Goal: Task Accomplishment & Management: Manage account settings

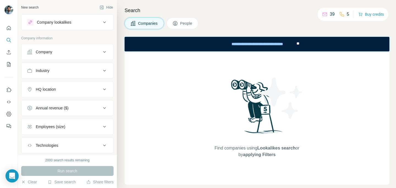
click at [178, 22] on icon at bounding box center [176, 24] width 6 height 6
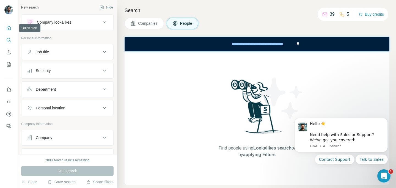
click at [10, 27] on icon "Quick start" at bounding box center [9, 28] width 6 height 6
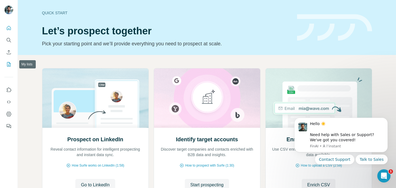
click at [9, 65] on icon "My lists" at bounding box center [9, 64] width 3 height 4
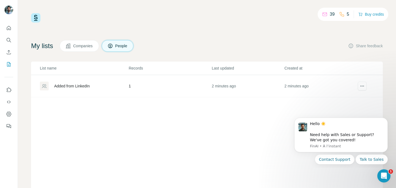
click at [58, 85] on div "Added from LinkedIn" at bounding box center [72, 86] width 36 height 6
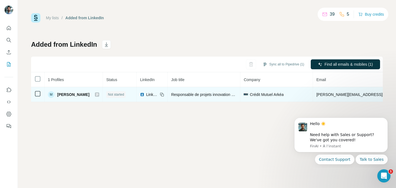
click at [353, 96] on span "m.sissac@arkea.com" at bounding box center [365, 95] width 97 height 4
click at [345, 95] on span "m.sissac@arkea.com" at bounding box center [365, 95] width 97 height 4
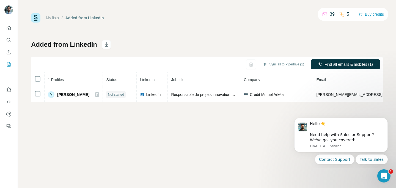
click at [154, 142] on div "My lists / Added from LinkedIn 39 5 Buy credits Added from LinkedIn Sync all to…" at bounding box center [207, 94] width 379 height 188
